Goal: Transaction & Acquisition: Book appointment/travel/reservation

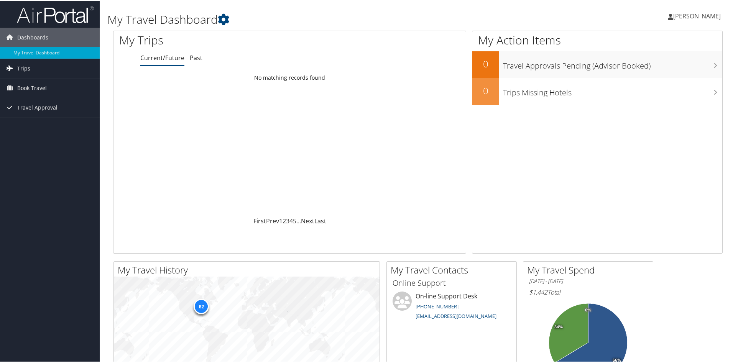
click at [21, 67] on span "Trips" at bounding box center [23, 67] width 13 height 19
click at [36, 120] on span "Book Travel" at bounding box center [32, 121] width 30 height 19
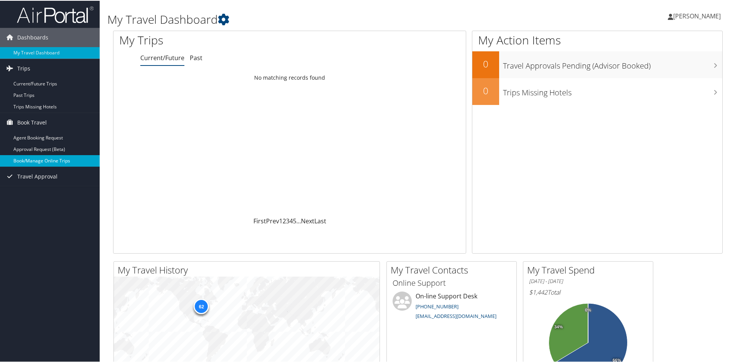
click at [52, 161] on link "Book/Manage Online Trips" at bounding box center [50, 161] width 100 height 12
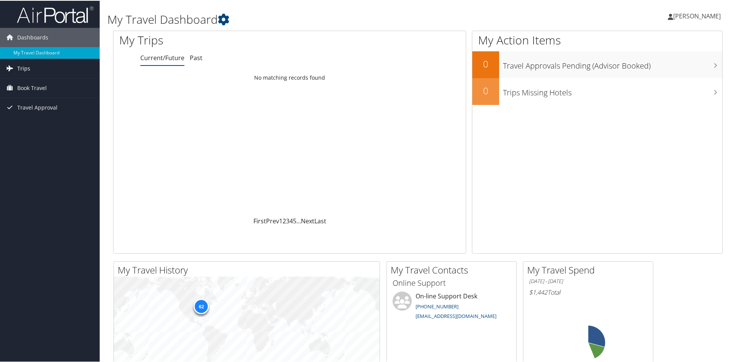
click at [19, 67] on span "Trips" at bounding box center [23, 67] width 13 height 19
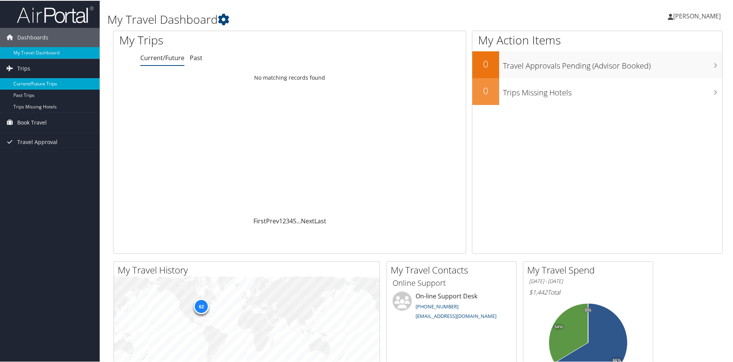
click at [54, 85] on link "Current/Future Trips" at bounding box center [50, 83] width 100 height 12
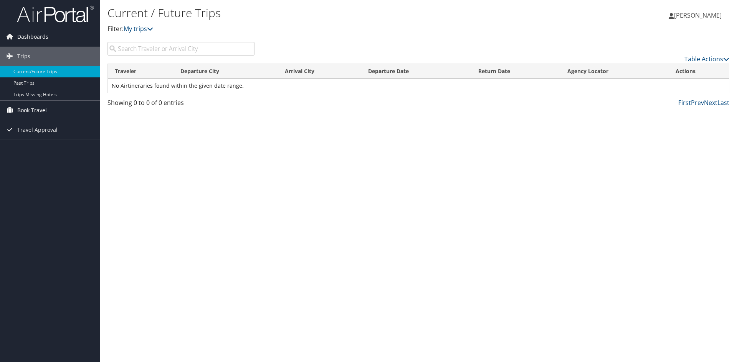
click at [30, 109] on span "Book Travel" at bounding box center [32, 110] width 30 height 19
click at [54, 147] on link "Book/Manage Online Trips" at bounding box center [50, 149] width 100 height 12
